Goal: Transaction & Acquisition: Book appointment/travel/reservation

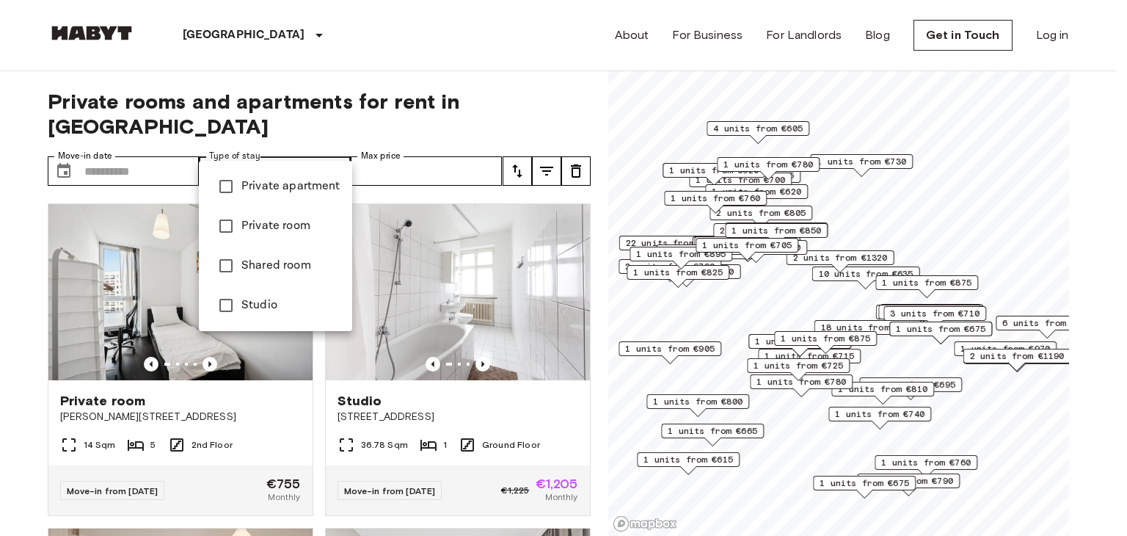
click at [15, 179] on div at bounding box center [563, 268] width 1127 height 536
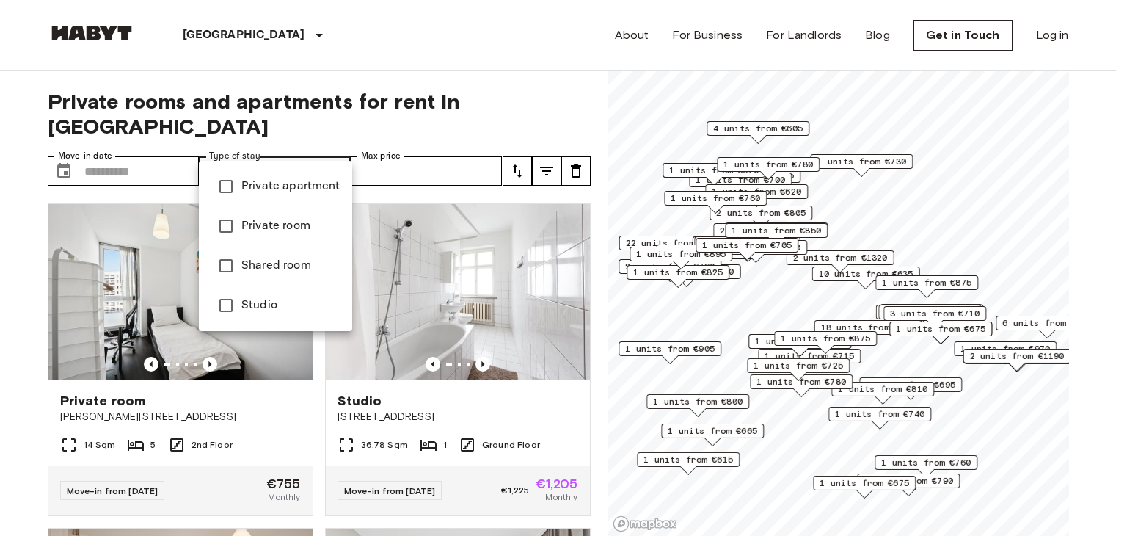
click at [276, 219] on span "Private room" at bounding box center [290, 226] width 99 height 18
type input "**********"
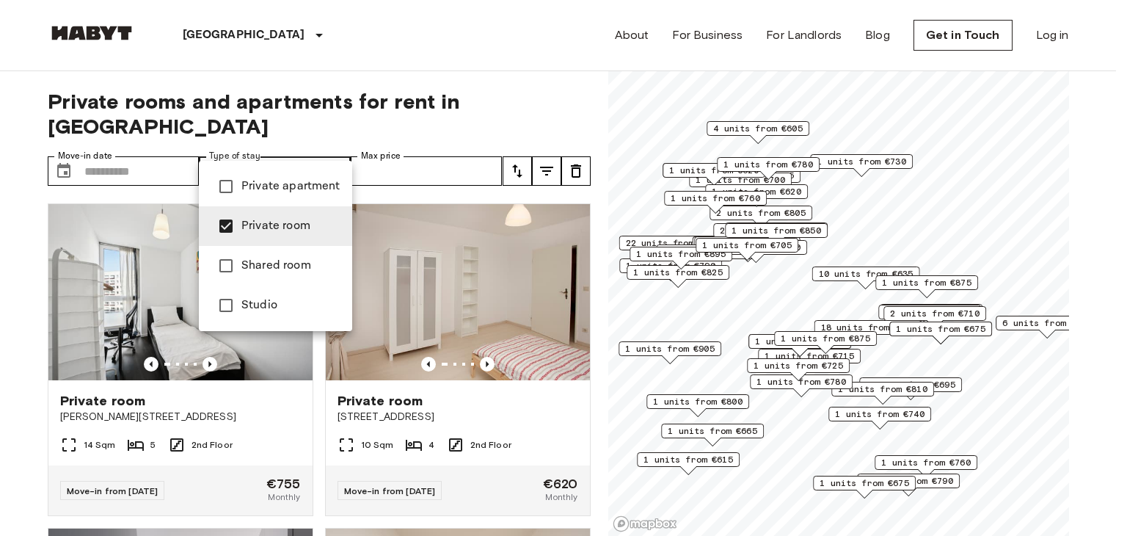
click at [432, 147] on div at bounding box center [563, 268] width 1127 height 536
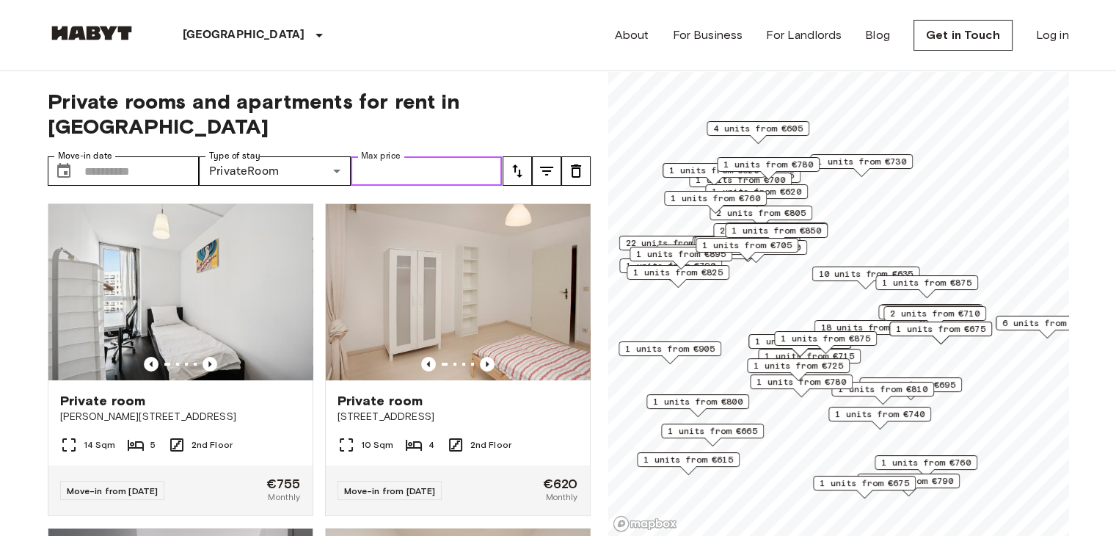
click at [432, 156] on input "Max price" at bounding box center [427, 170] width 152 height 29
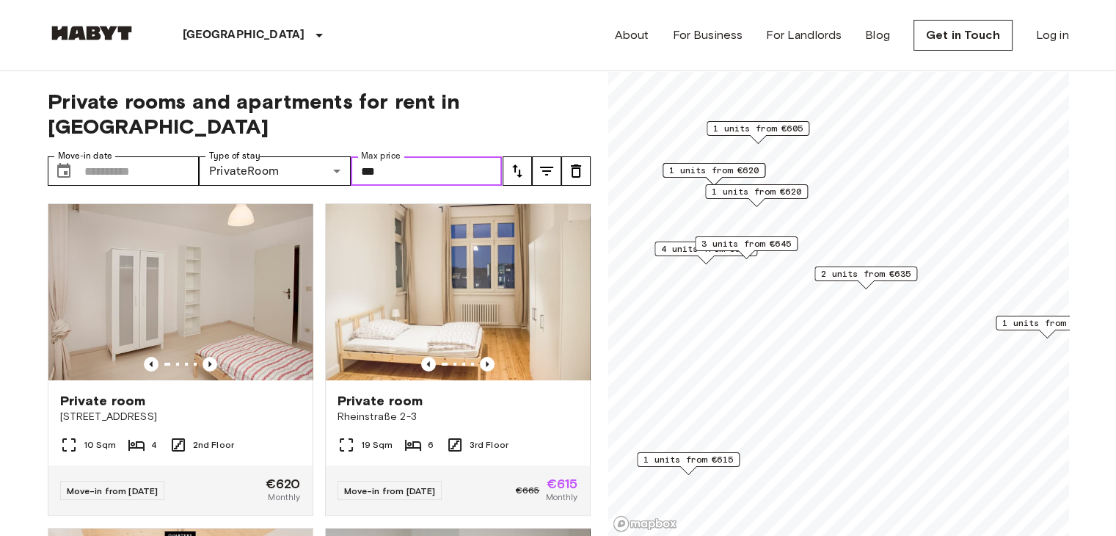
type input "***"
click at [318, 68] on div "Berlin Europe Amsterdam Berlin Brussels Cologne Dusseldorf Frankfurt Graz Hambu…" at bounding box center [558, 35] width 1021 height 70
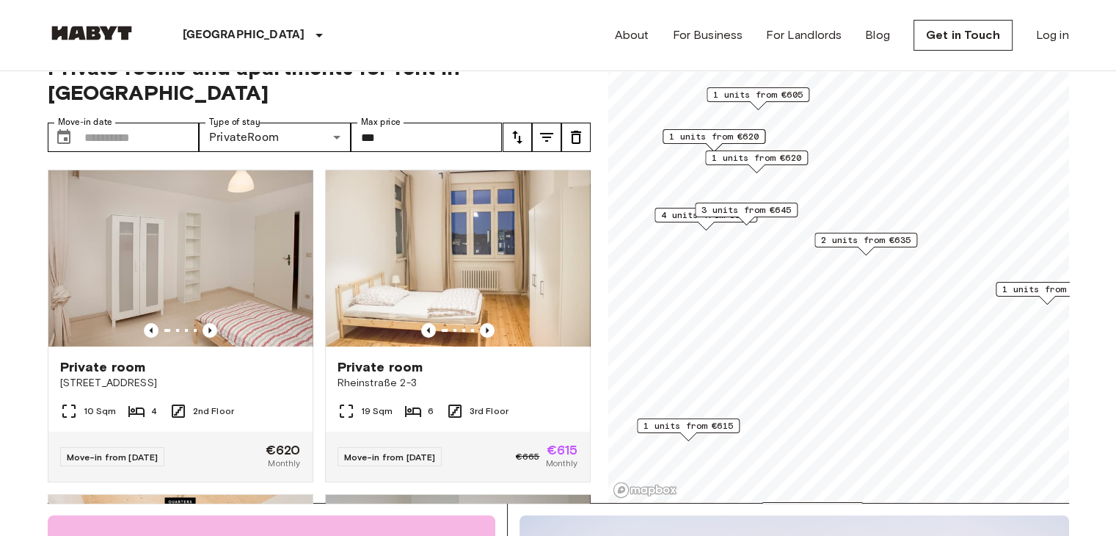
scroll to position [32, 0]
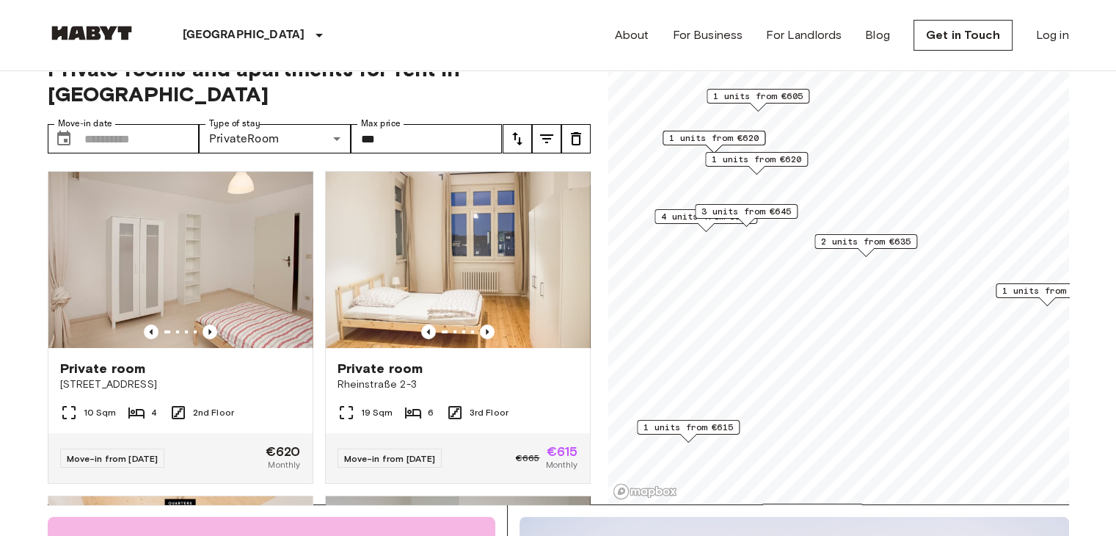
click at [739, 94] on span "1 units from €605" at bounding box center [757, 95] width 89 height 13
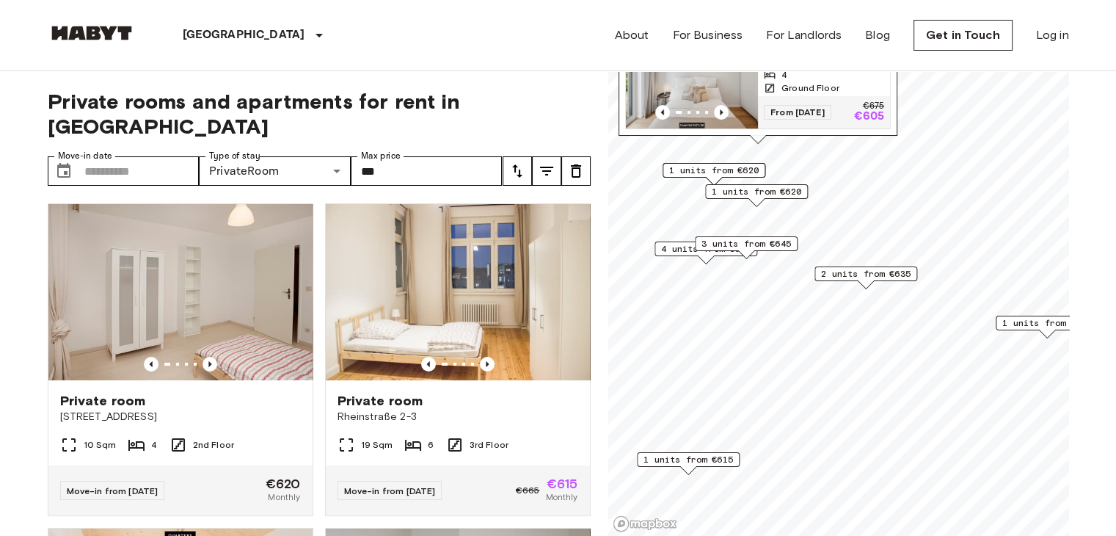
scroll to position [0, 0]
click at [698, 83] on img "Map marker" at bounding box center [692, 84] width 132 height 88
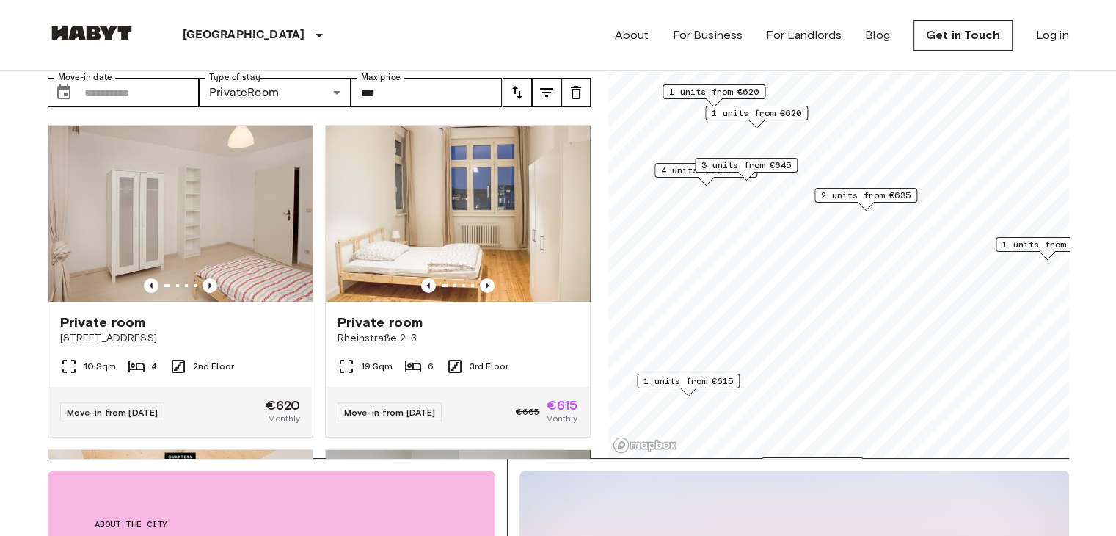
scroll to position [79, 0]
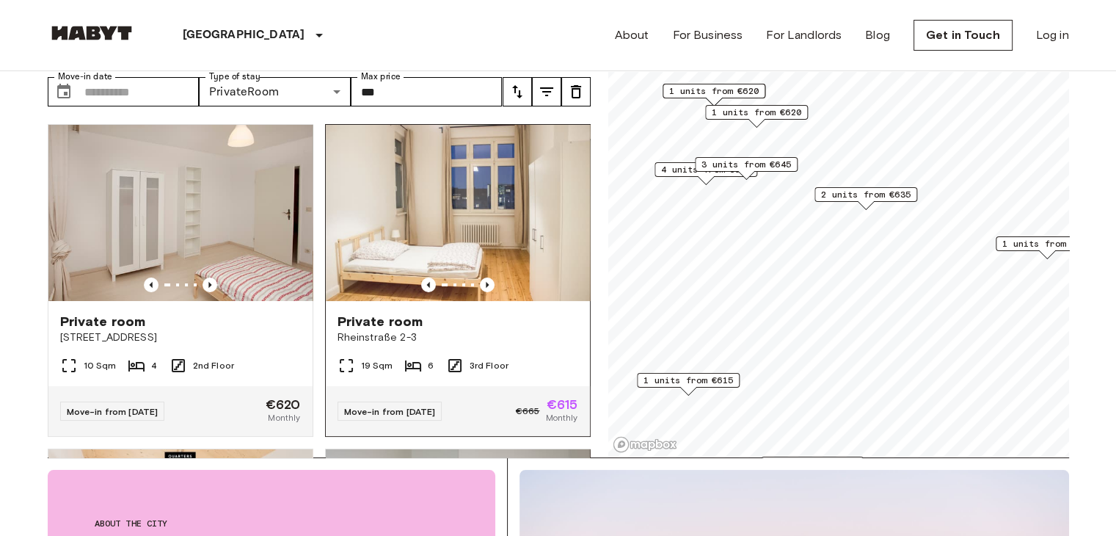
click at [399, 191] on img at bounding box center [458, 213] width 264 height 176
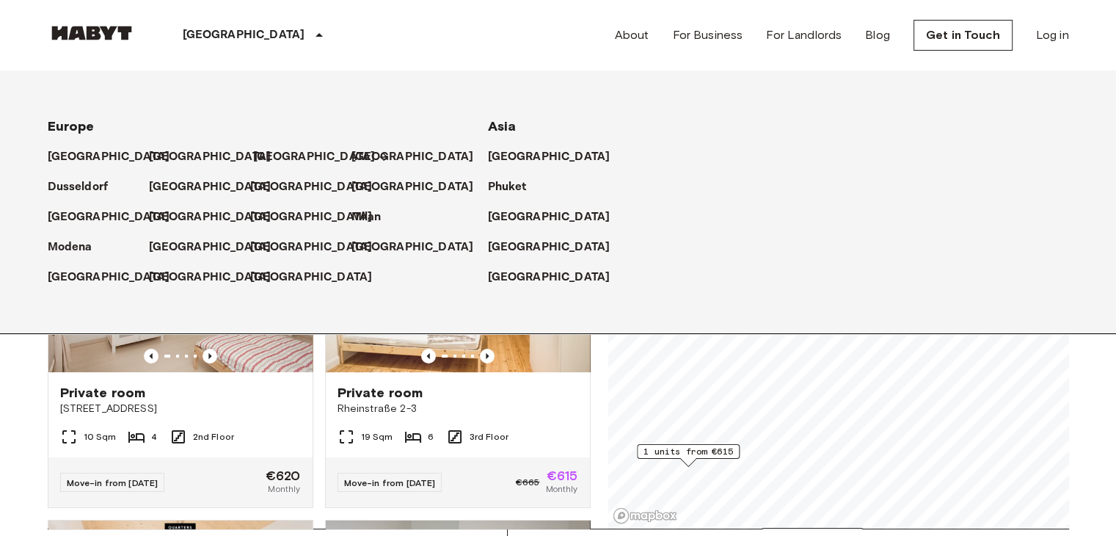
scroll to position [7, 0]
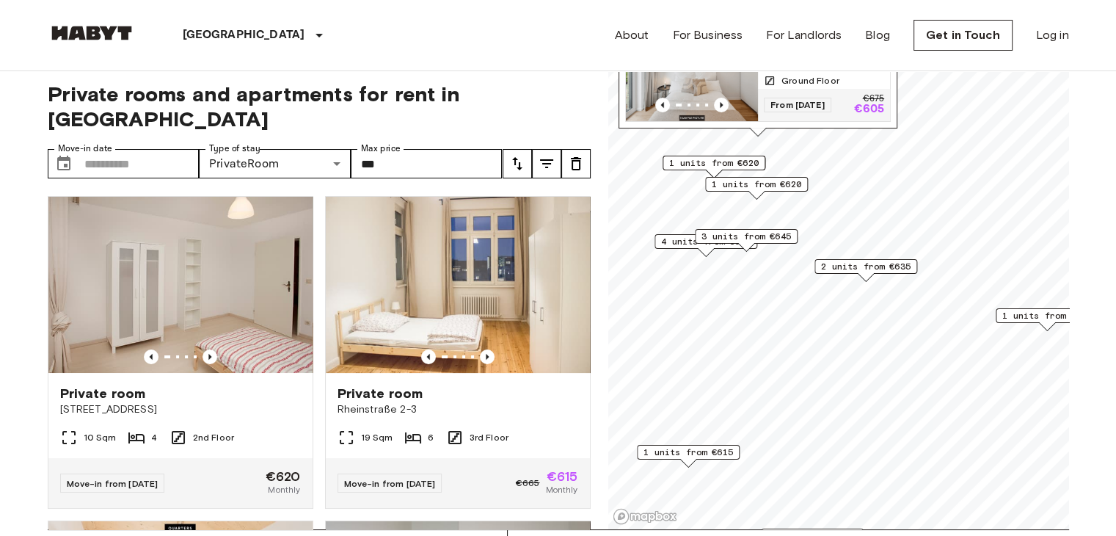
click at [549, 83] on span "Private rooms and apartments for rent in Berlin" at bounding box center [319, 106] width 543 height 50
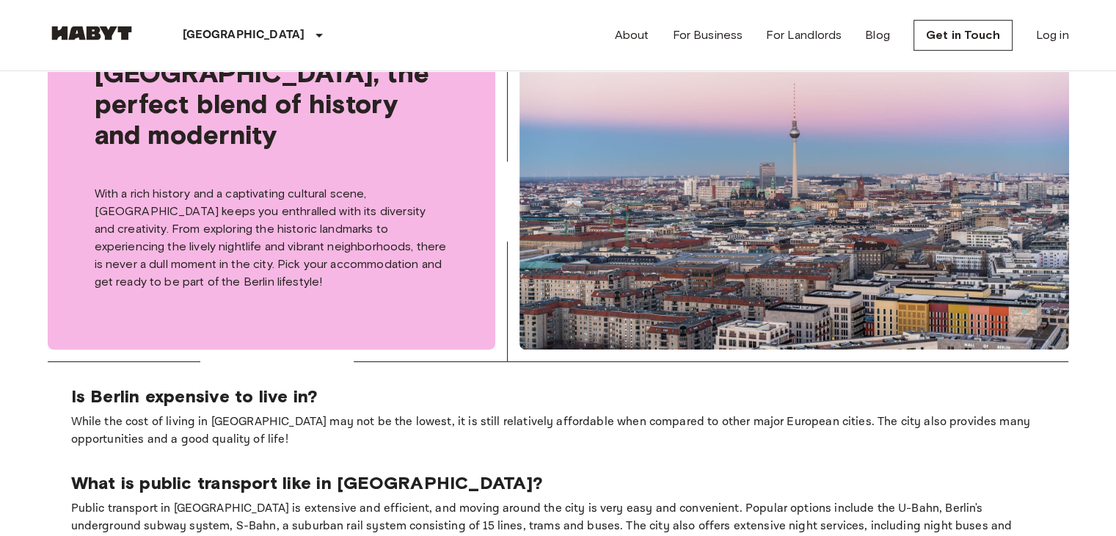
scroll to position [0, 0]
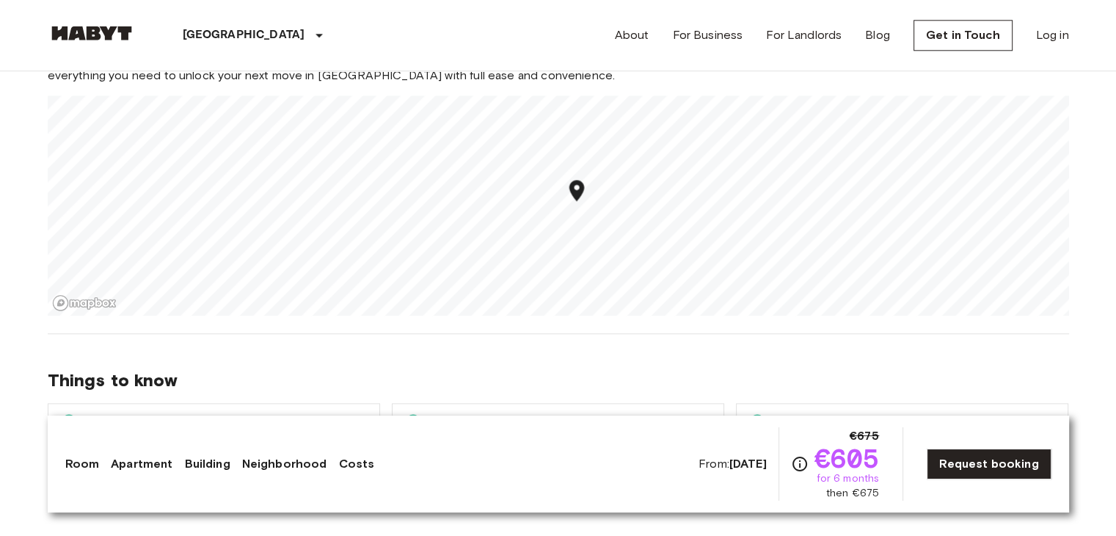
scroll to position [1670, 0]
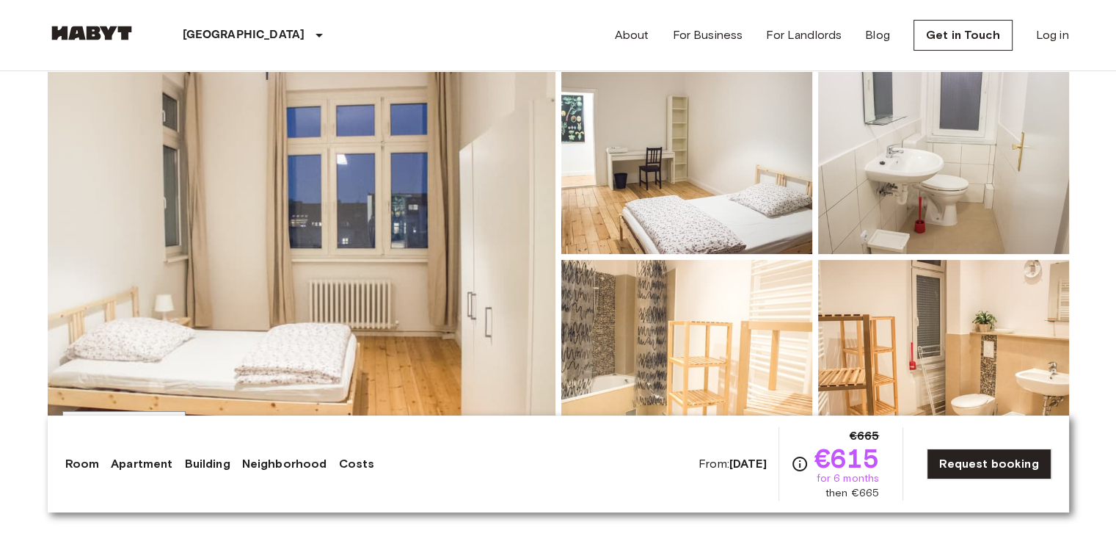
scroll to position [132, 0]
